Goal: Transaction & Acquisition: Purchase product/service

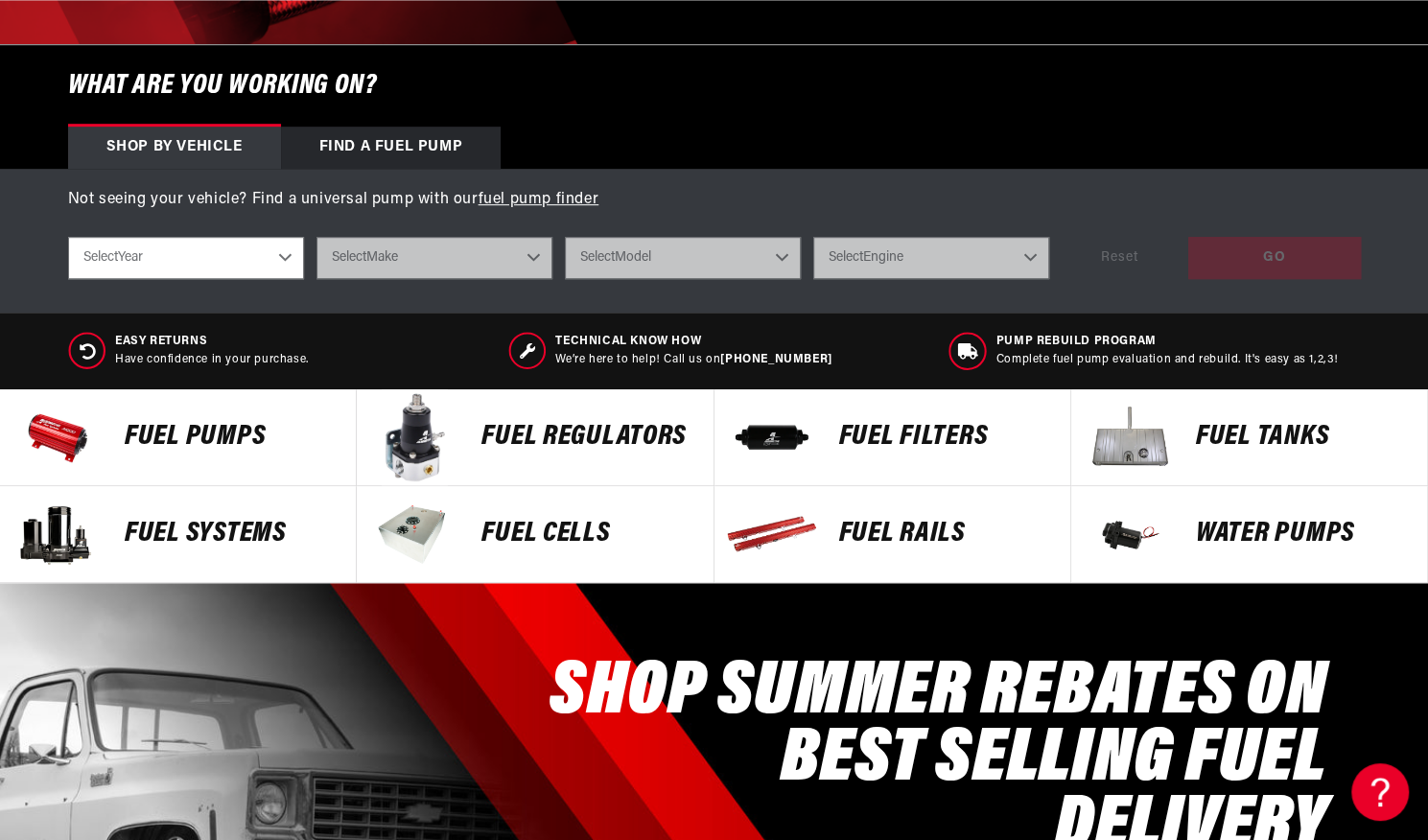
scroll to position [0, 1216]
click at [260, 405] on div "Fuel Pumps" at bounding box center [230, 436] width 251 height 96
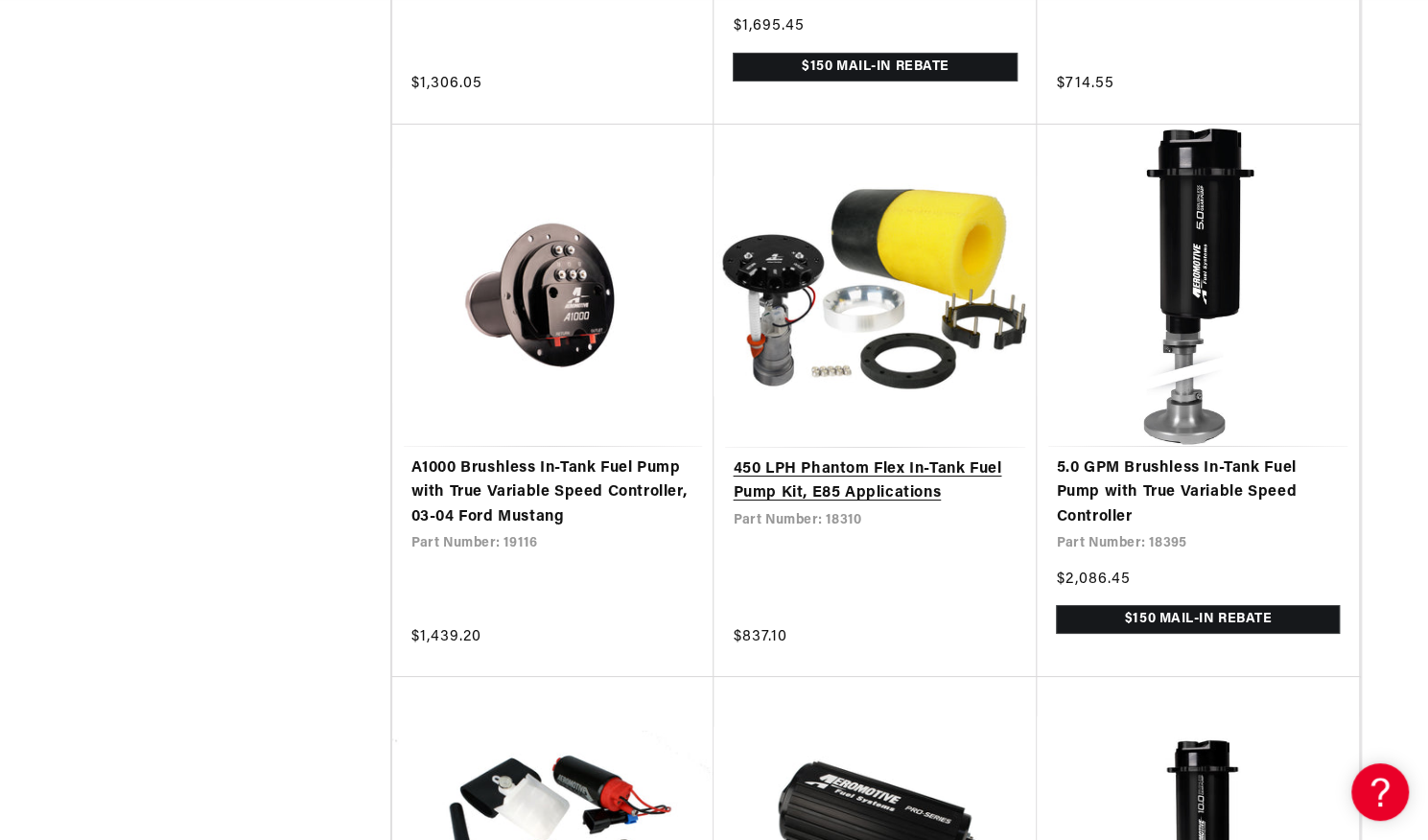
click at [865, 505] on link "450 LPH Phantom Flex In-Tank Fuel Pump Kit, E85 Applications" at bounding box center [875, 482] width 285 height 49
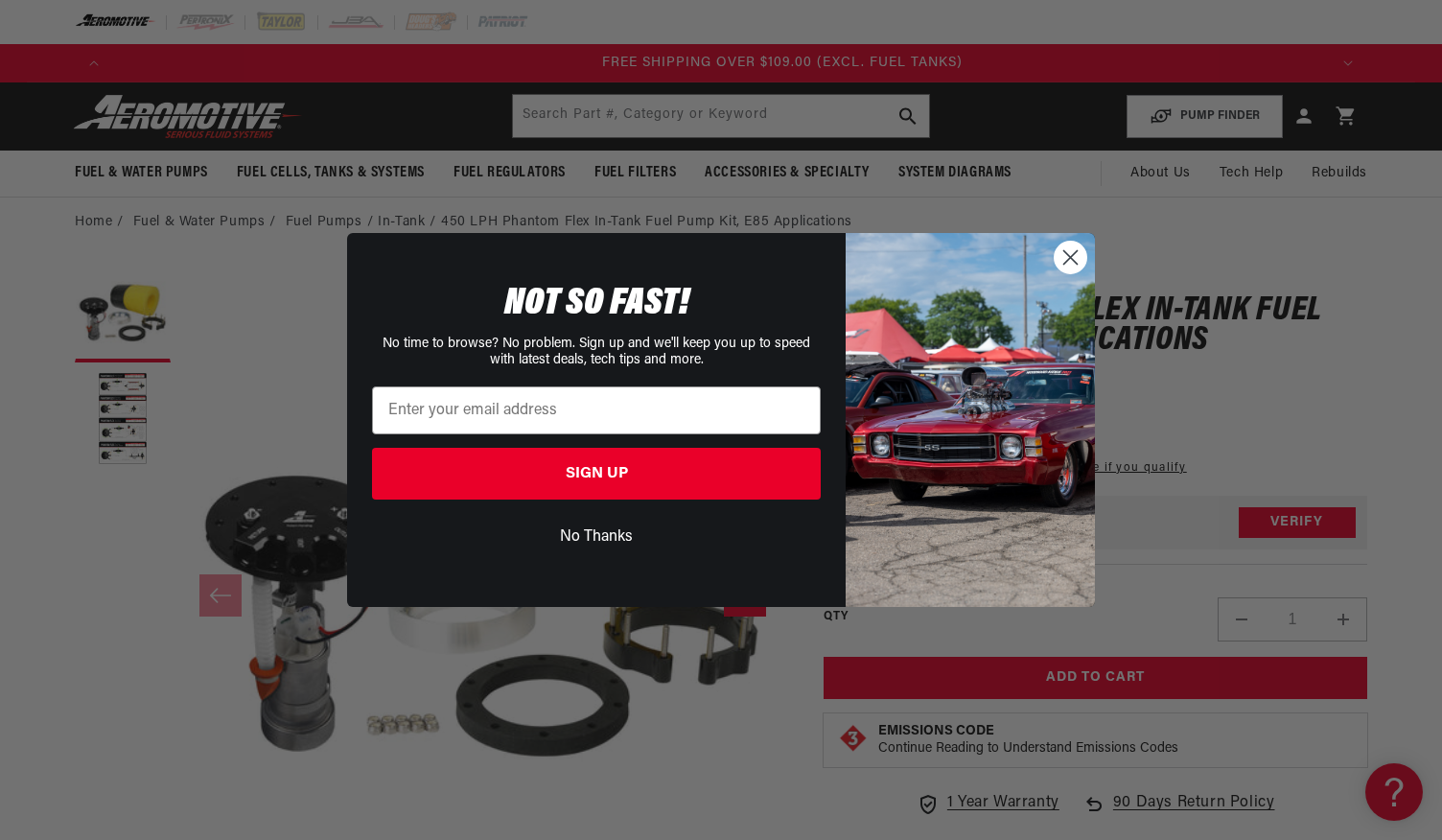
scroll to position [0, 3648]
click at [1076, 255] on circle "Close dialog" at bounding box center [1070, 257] width 32 height 32
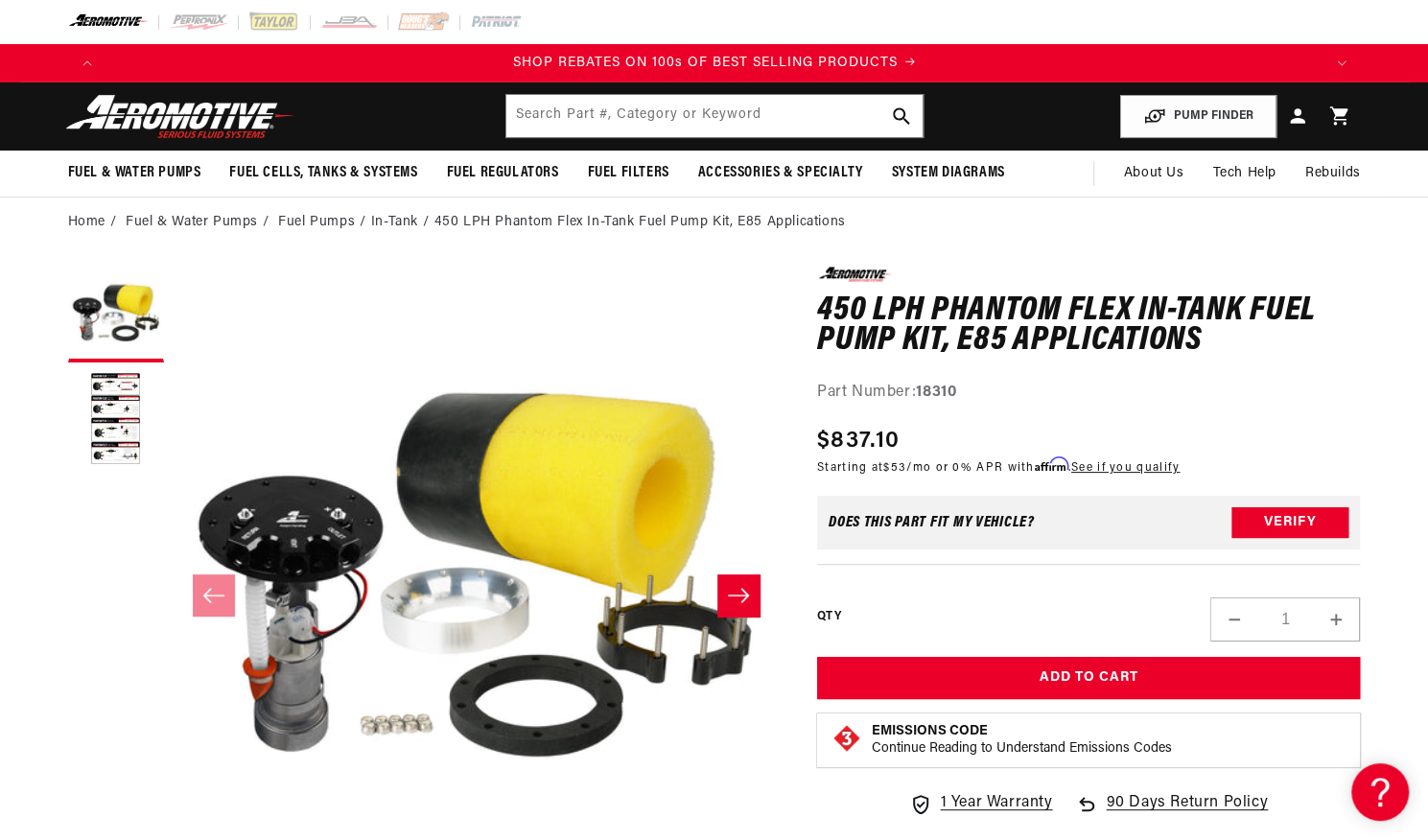
scroll to position [0, 2432]
